Goal: Find specific page/section: Find specific page/section

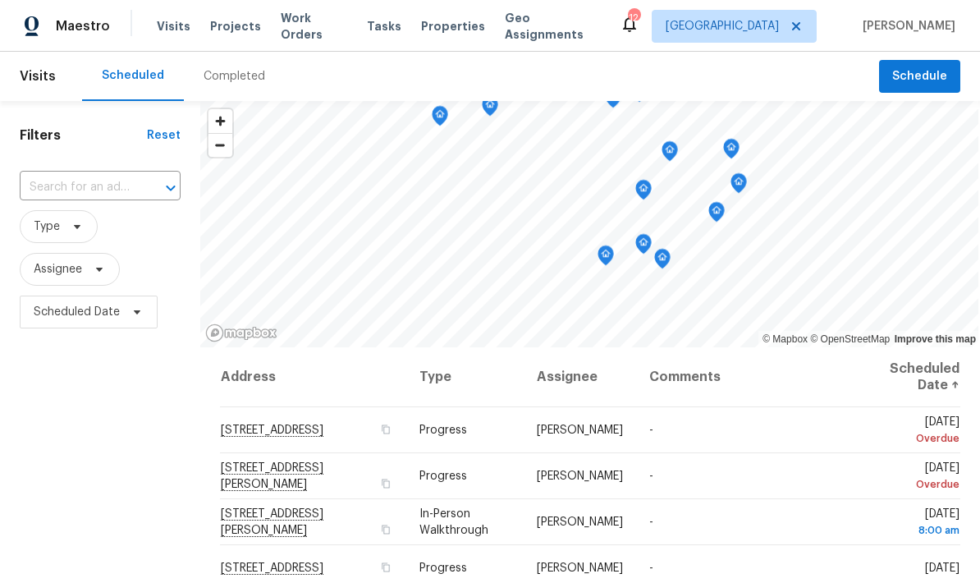
scroll to position [-2, 0]
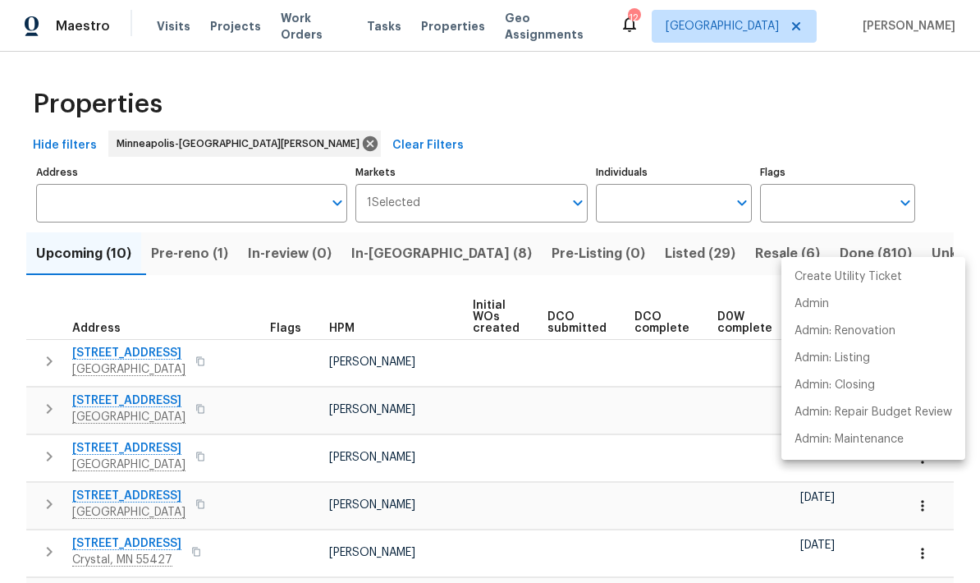
scroll to position [220, 0]
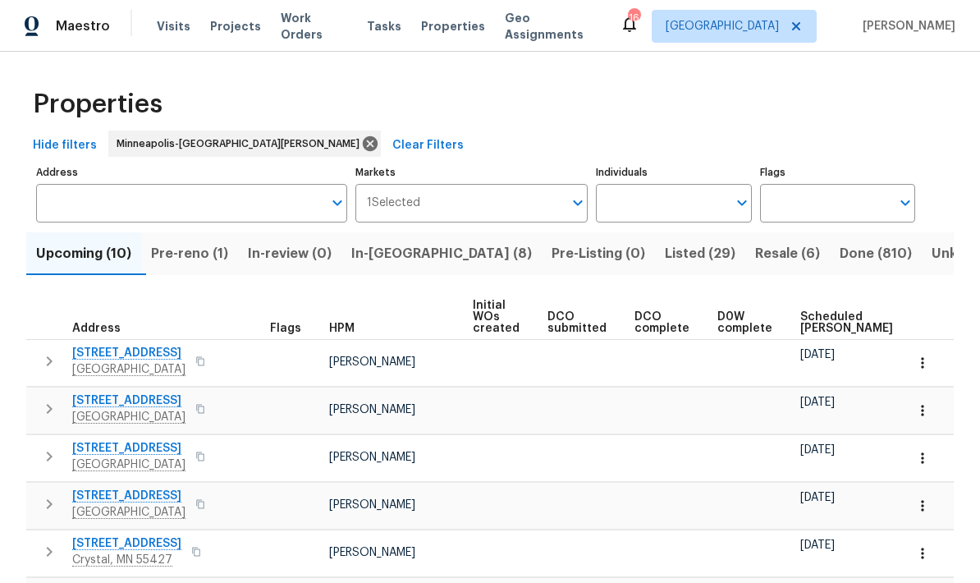
click at [66, 203] on input "Address" at bounding box center [179, 203] width 286 height 39
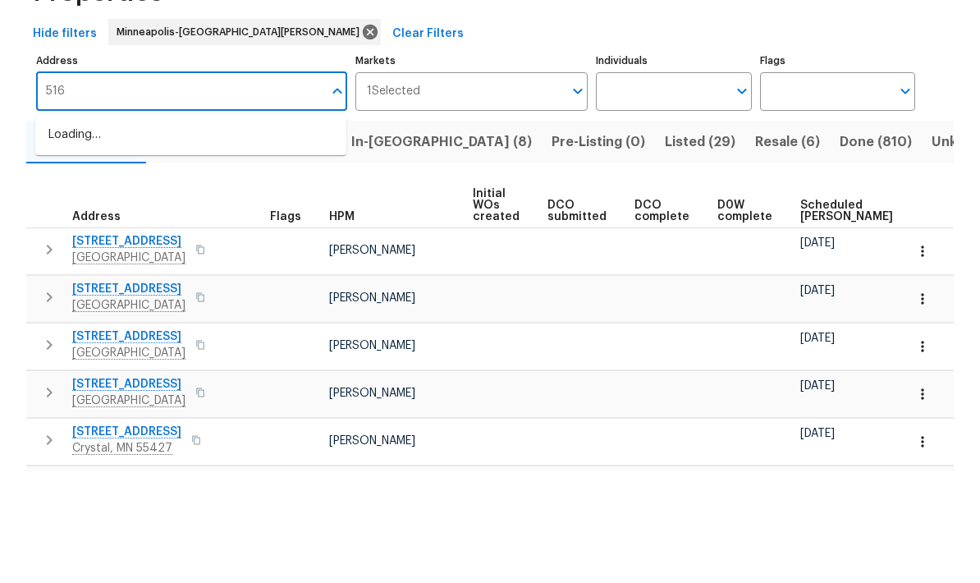
type input "5167"
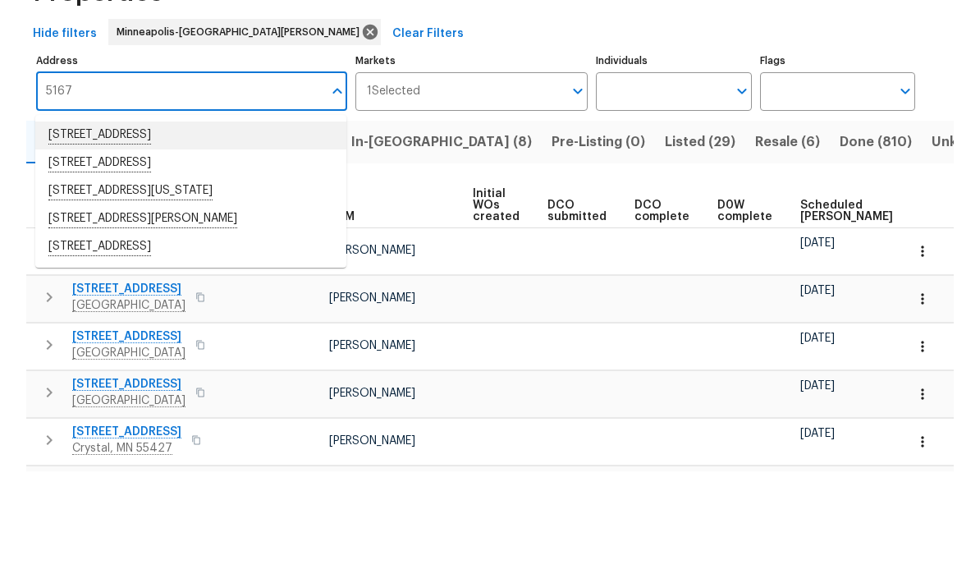
click at [89, 233] on li "[STREET_ADDRESS]" at bounding box center [190, 247] width 311 height 28
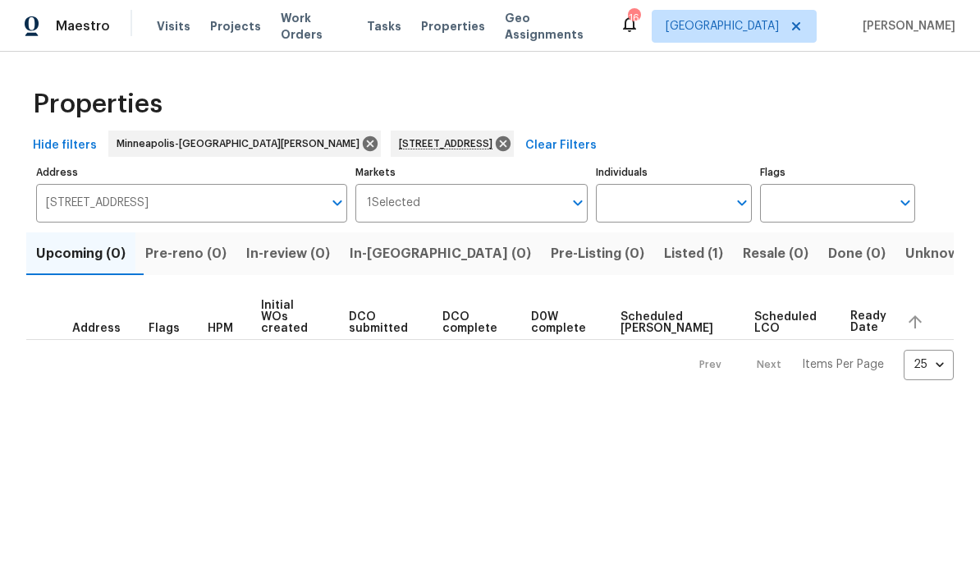
click at [664, 255] on span "Listed (1)" at bounding box center [693, 253] width 59 height 23
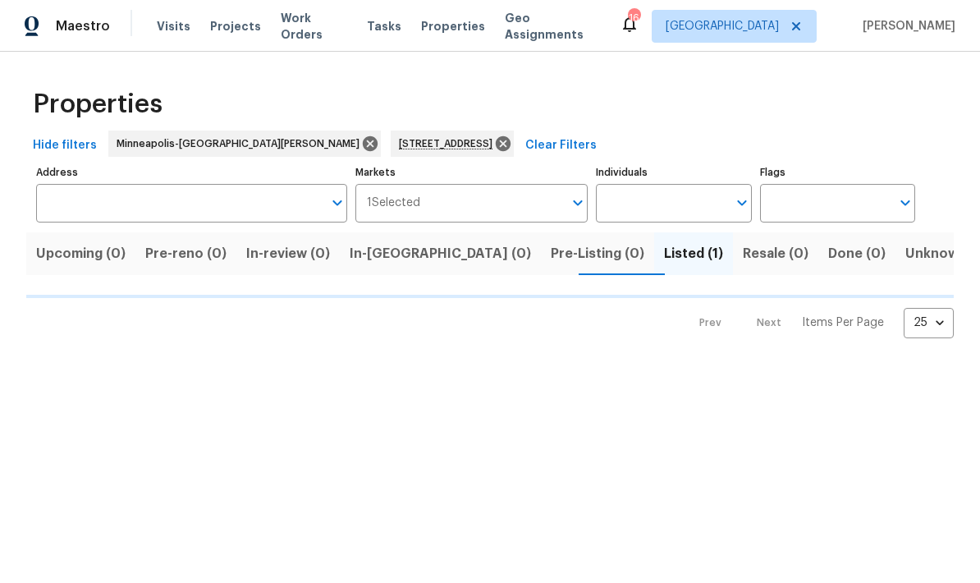
type input "[STREET_ADDRESS]"
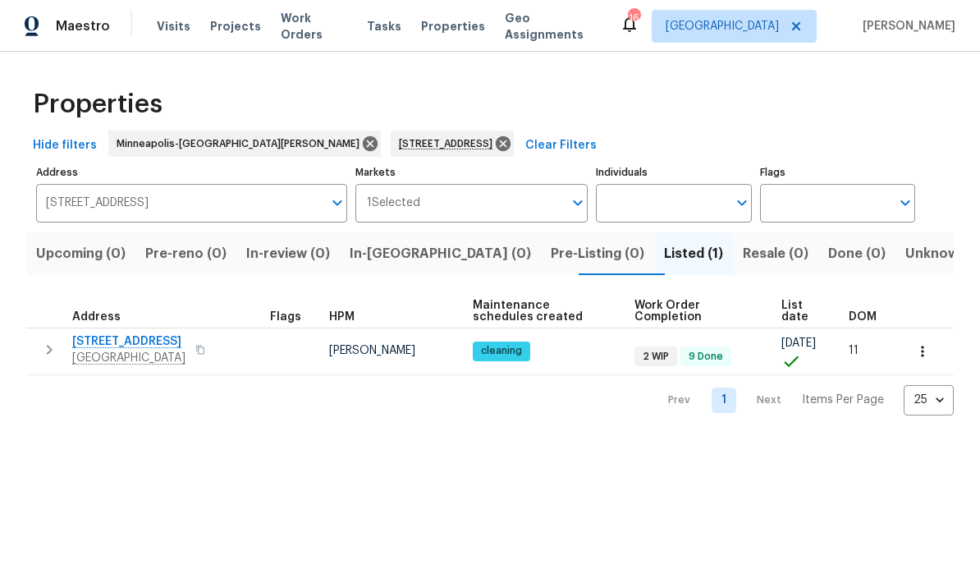
click at [929, 353] on icon "button" at bounding box center [922, 351] width 16 height 16
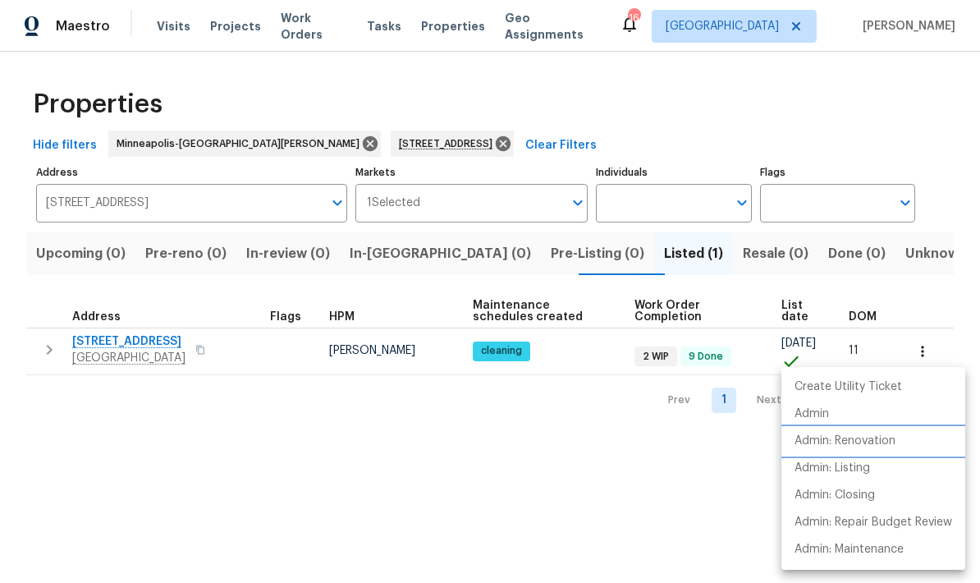
click at [837, 447] on p "Admin: Renovation" at bounding box center [845, 441] width 101 height 17
